Goal: Information Seeking & Learning: Learn about a topic

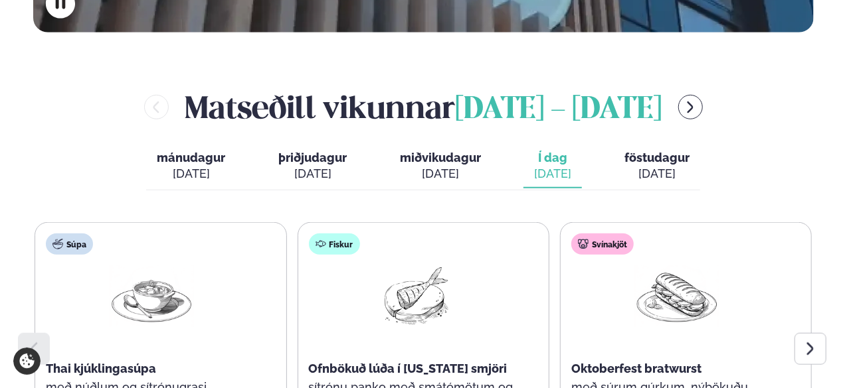
scroll to position [541, 0]
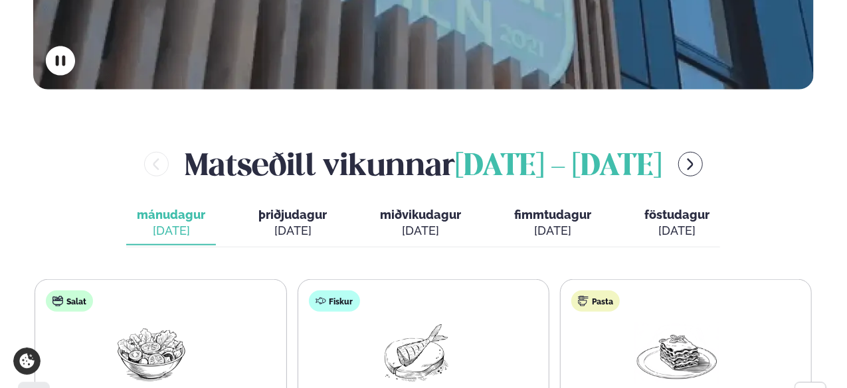
scroll to position [491, 0]
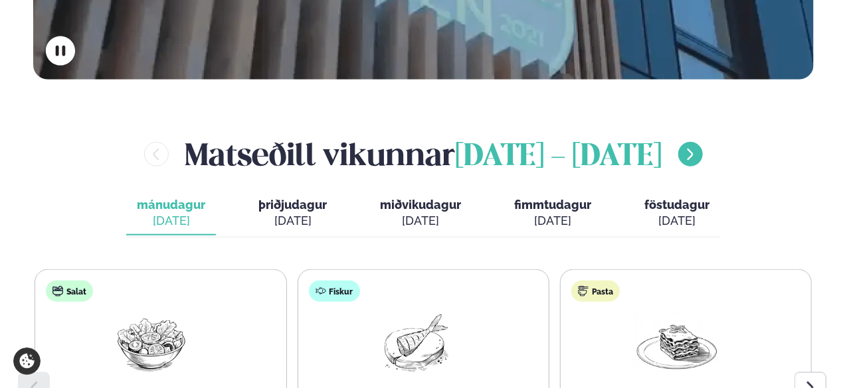
click at [697, 147] on icon "menu-btn-right" at bounding box center [690, 154] width 15 height 15
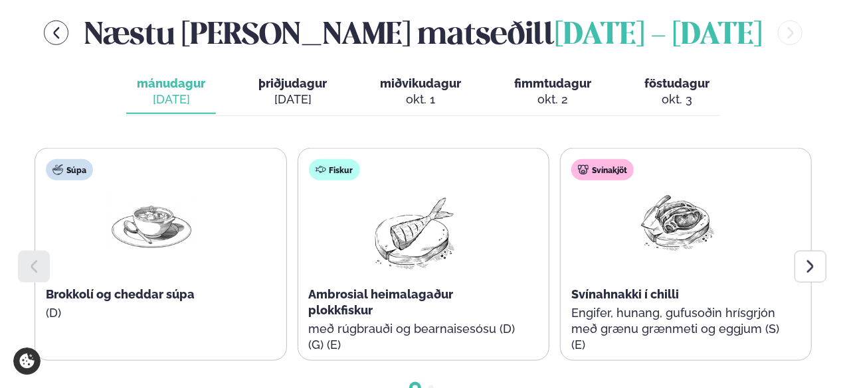
scroll to position [613, 0]
click at [806, 258] on icon at bounding box center [810, 266] width 16 height 16
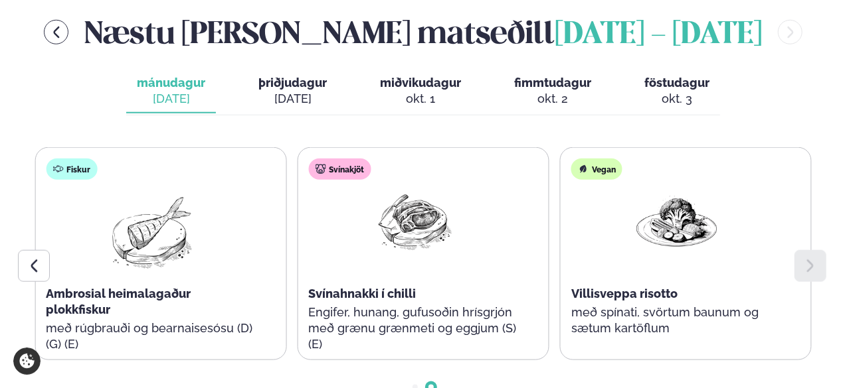
click at [301, 76] on span "þriðjudagur" at bounding box center [292, 83] width 68 height 14
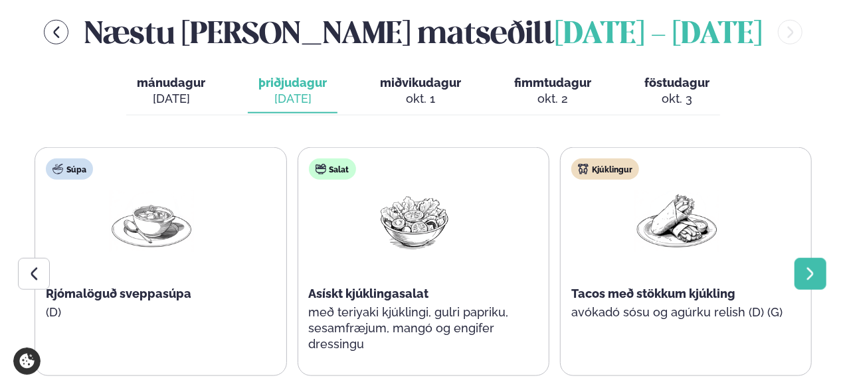
click at [817, 266] on icon at bounding box center [810, 274] width 16 height 16
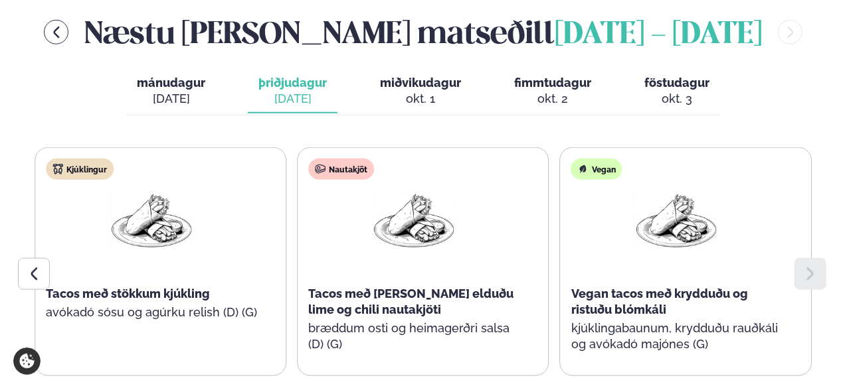
click at [413, 76] on span "miðvikudagur" at bounding box center [420, 83] width 81 height 14
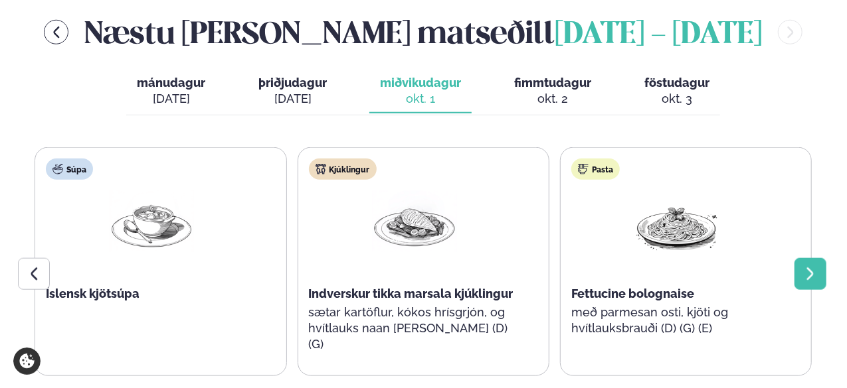
click at [809, 266] on icon at bounding box center [810, 274] width 16 height 16
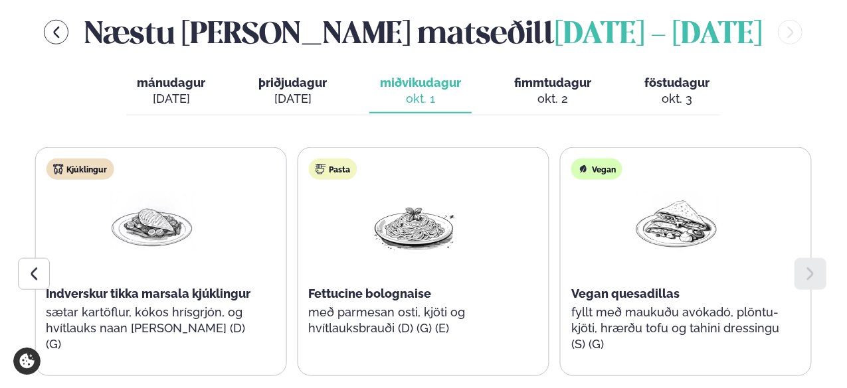
click at [549, 91] on div "okt. 2" at bounding box center [552, 99] width 77 height 16
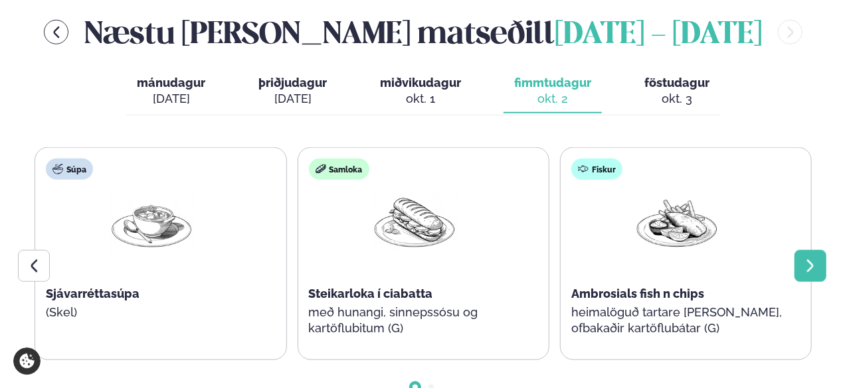
click at [801, 250] on div at bounding box center [810, 266] width 32 height 32
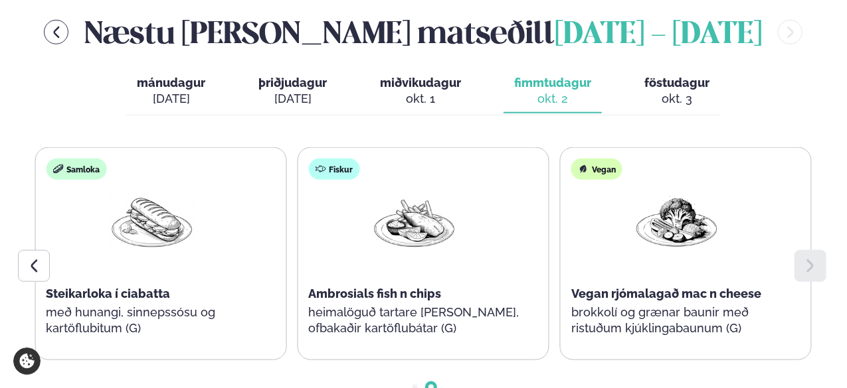
click at [693, 76] on span "föstudagur" at bounding box center [676, 83] width 65 height 14
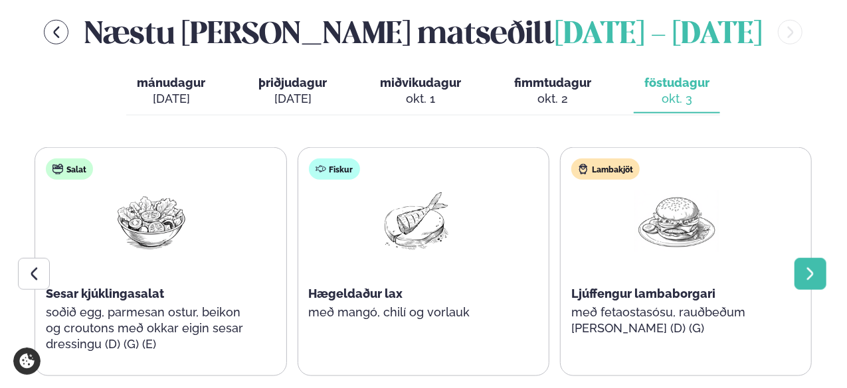
click at [797, 258] on div at bounding box center [810, 274] width 32 height 32
